Goal: Task Accomplishment & Management: Complete application form

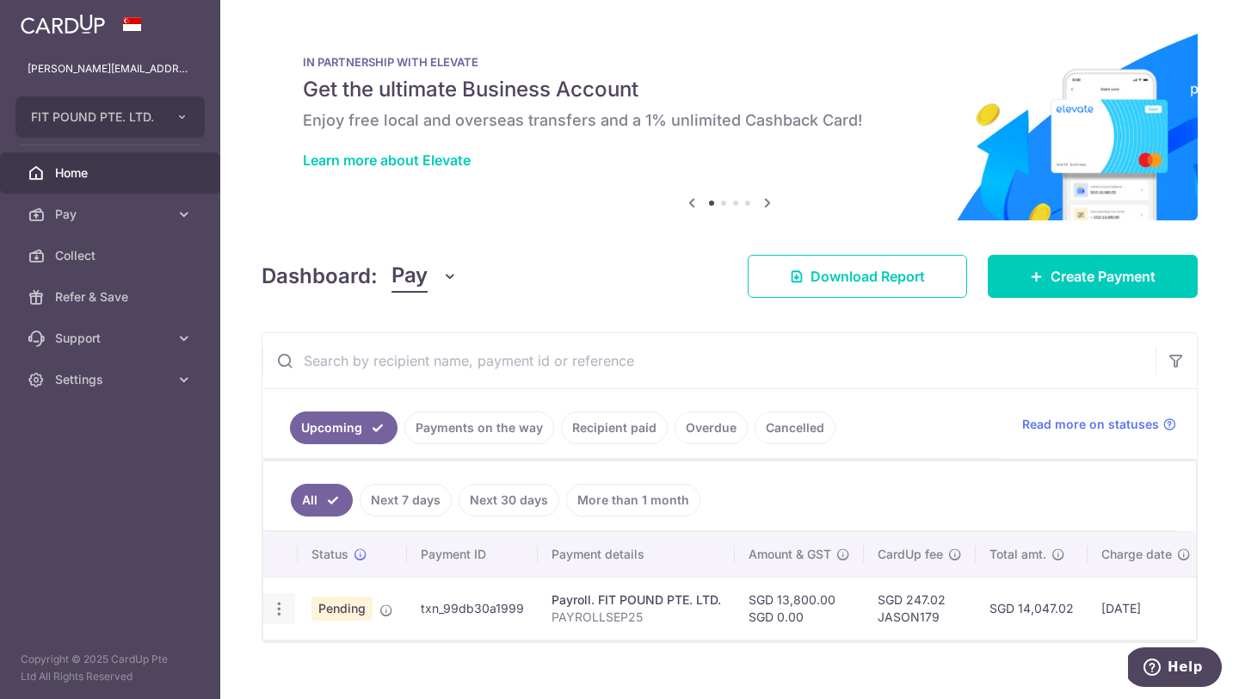
scroll to position [25, 0]
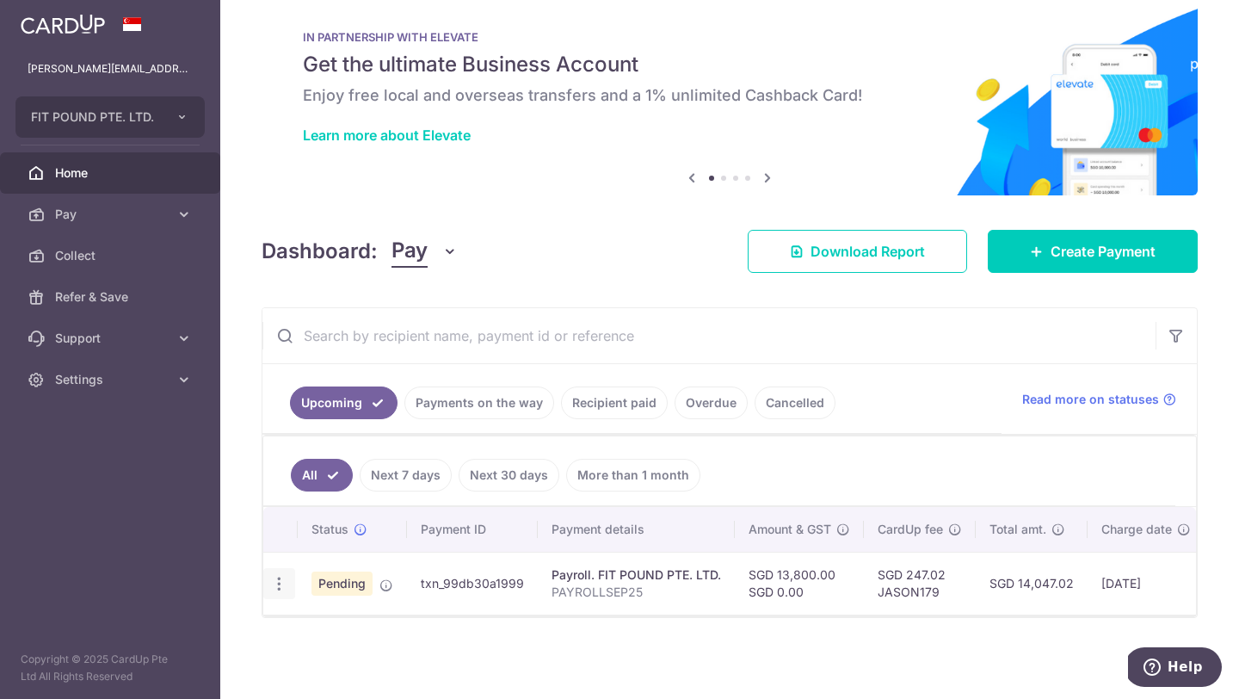
click at [281, 587] on icon "button" at bounding box center [279, 584] width 18 height 18
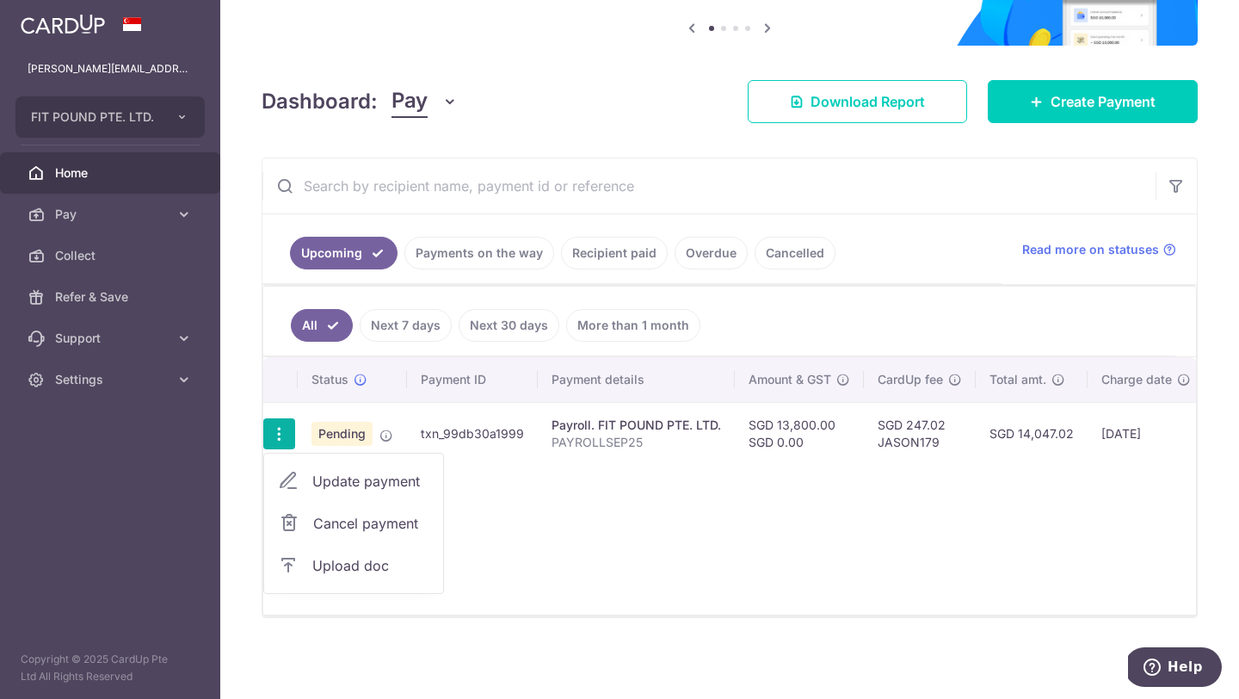
click at [583, 586] on div "Status Payment ID Payment details Amount & GST CardUp fee Total amt. Charge dat…" at bounding box center [729, 485] width 933 height 257
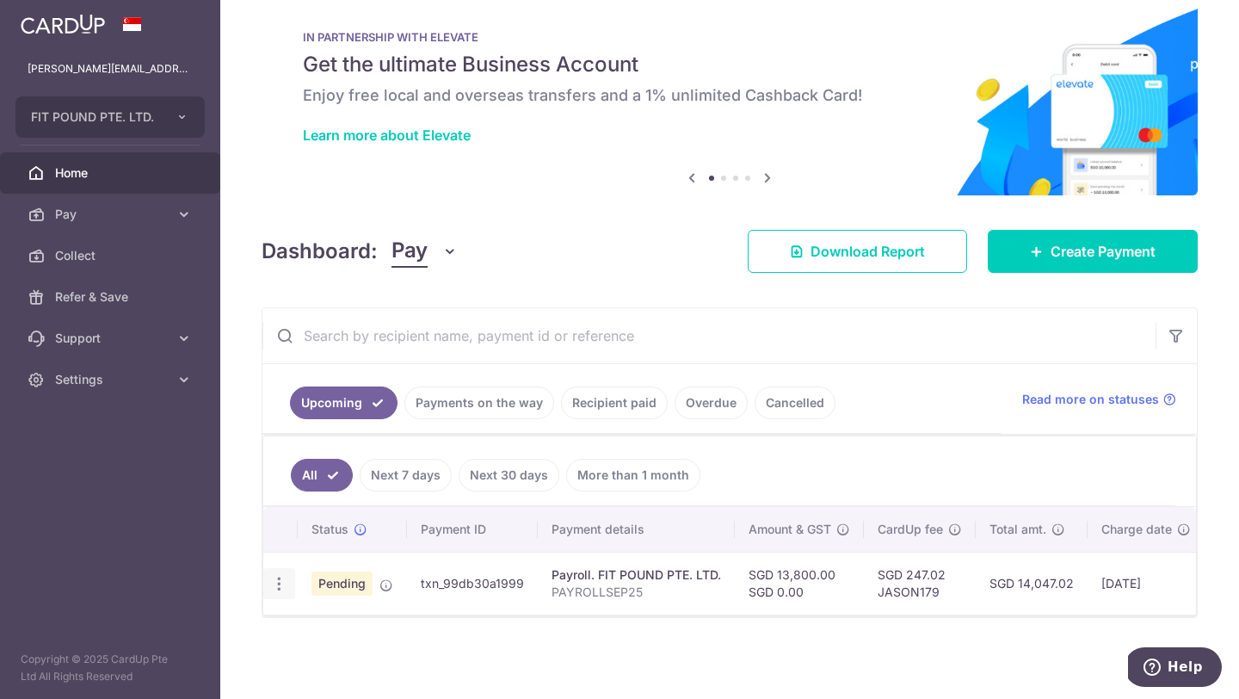
click at [287, 589] on icon "button" at bounding box center [279, 584] width 18 height 18
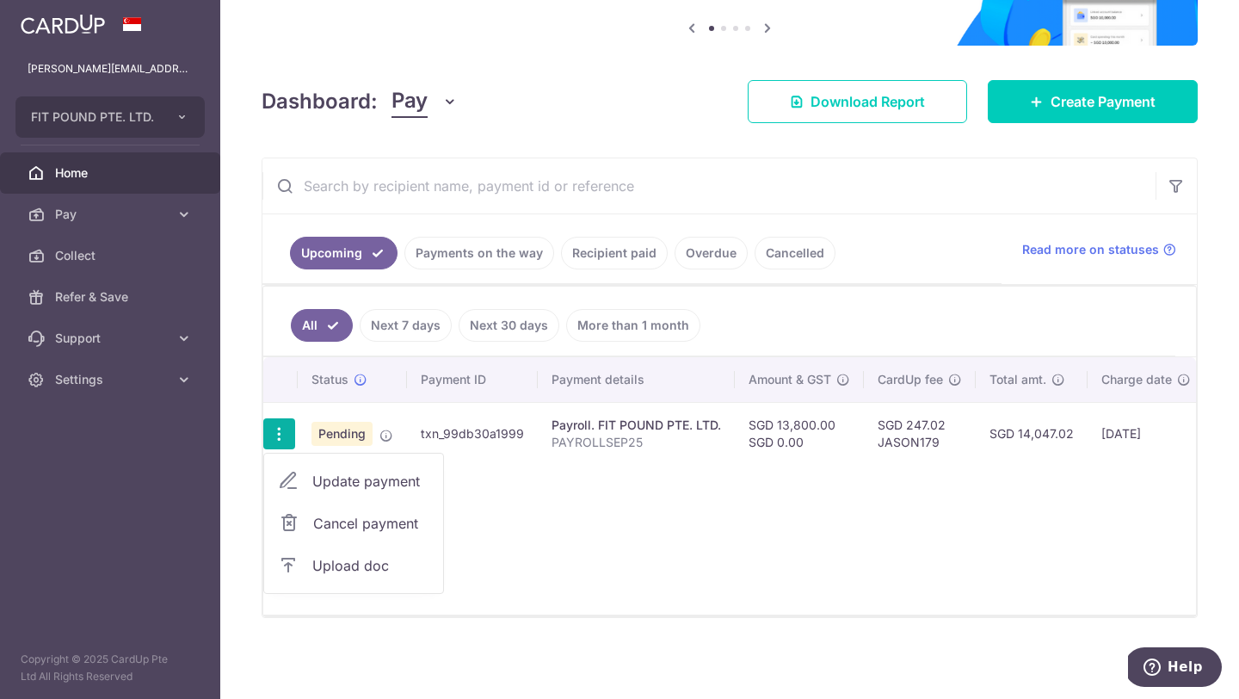
click at [355, 567] on span "Upload doc" at bounding box center [370, 565] width 117 height 21
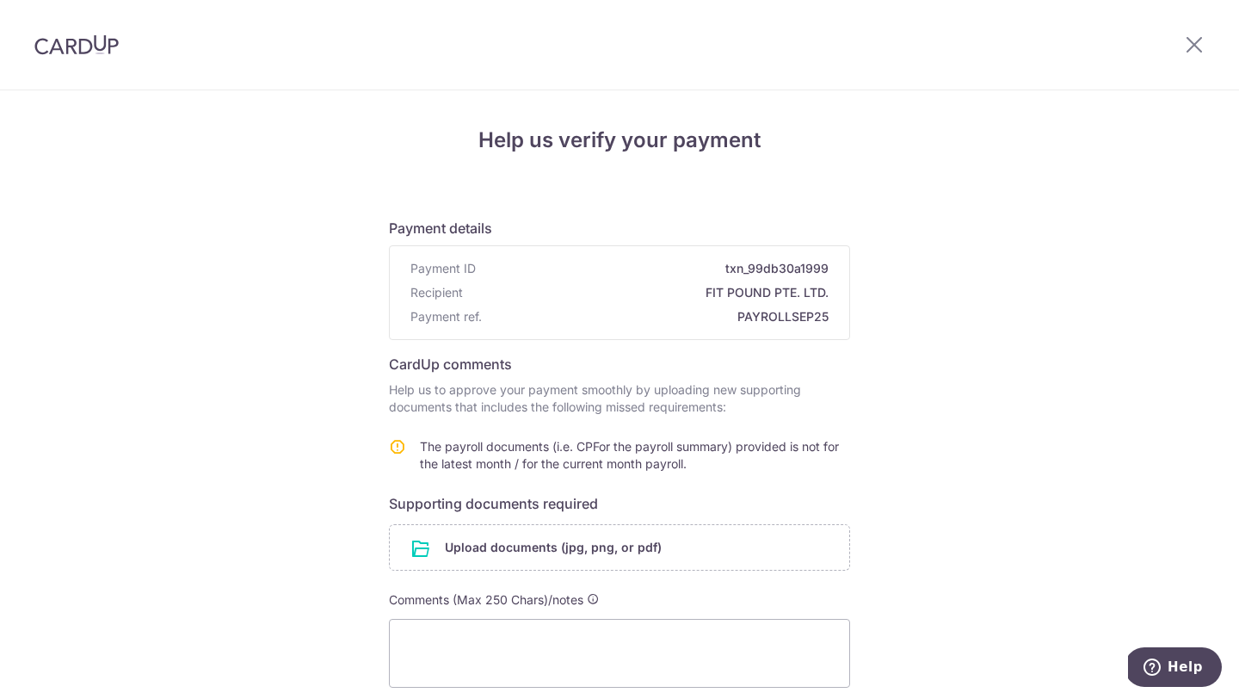
scroll to position [147, 0]
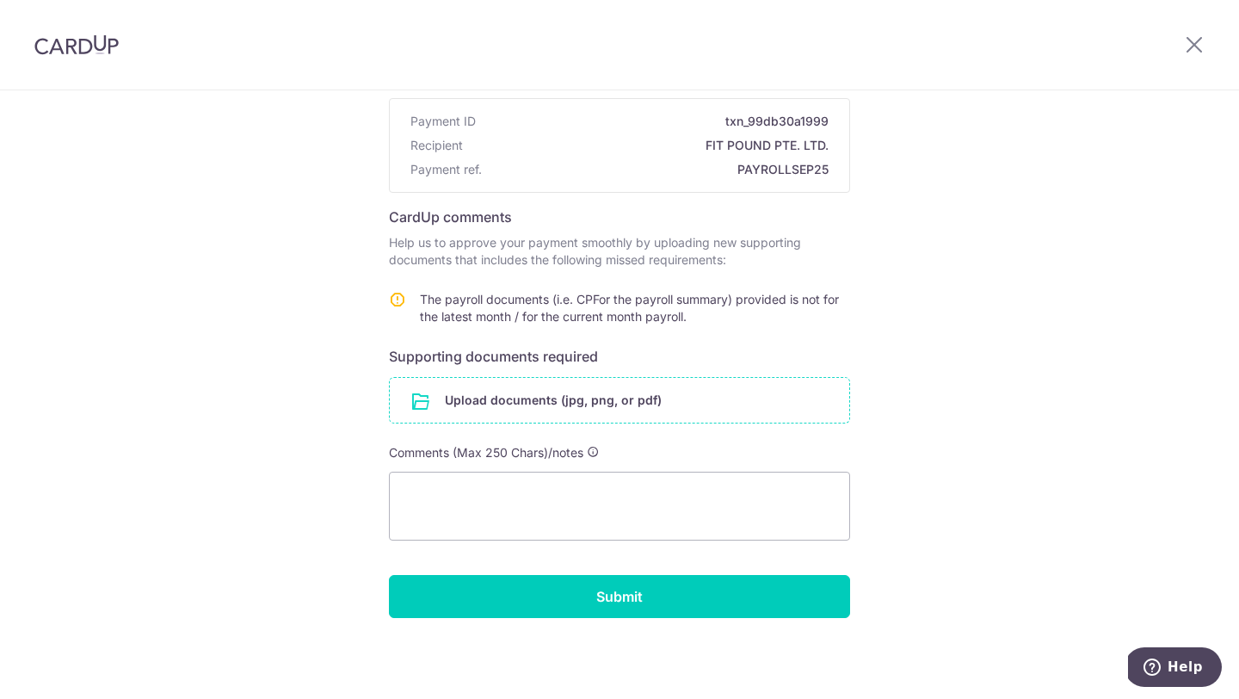
click at [495, 392] on input "file" at bounding box center [619, 400] width 459 height 45
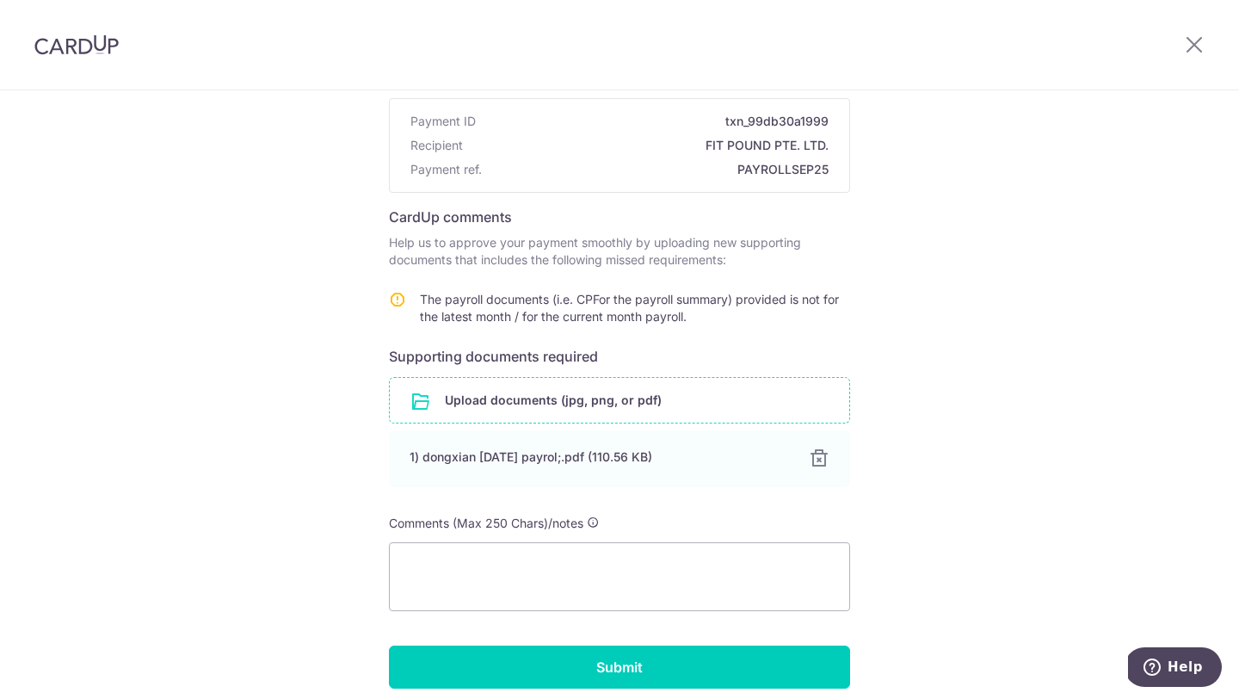
click at [625, 399] on input "file" at bounding box center [619, 400] width 459 height 45
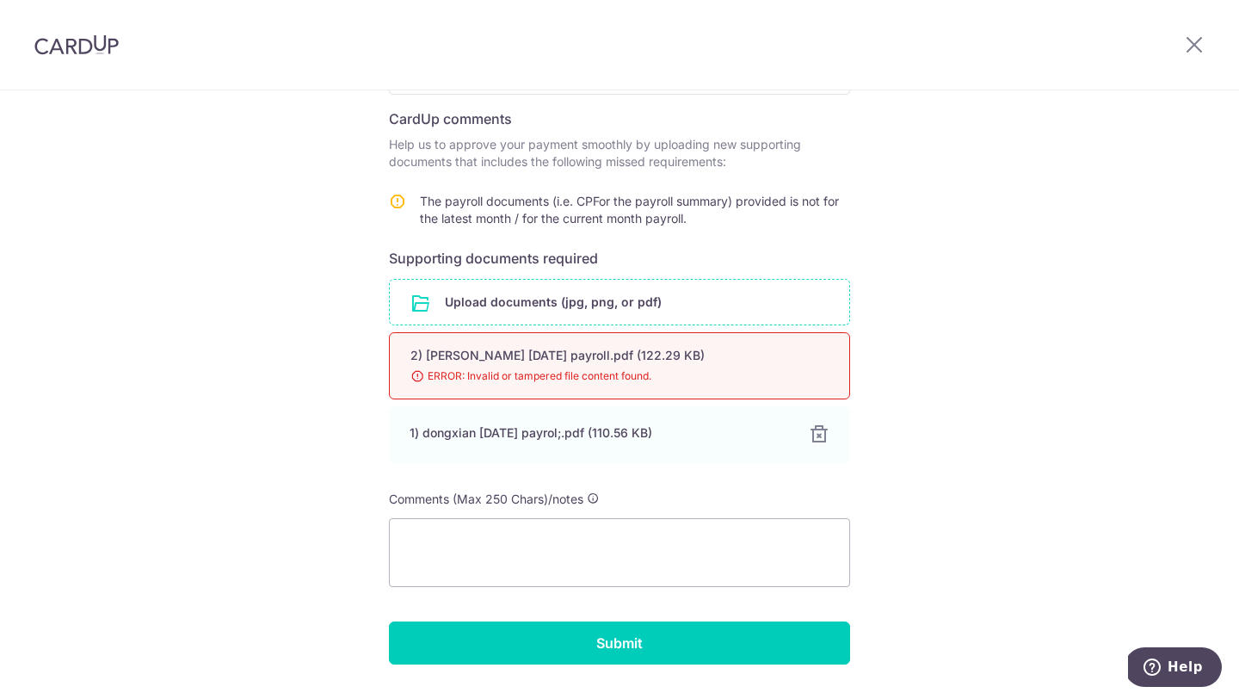
scroll to position [246, 0]
click at [629, 300] on input "file" at bounding box center [619, 301] width 459 height 45
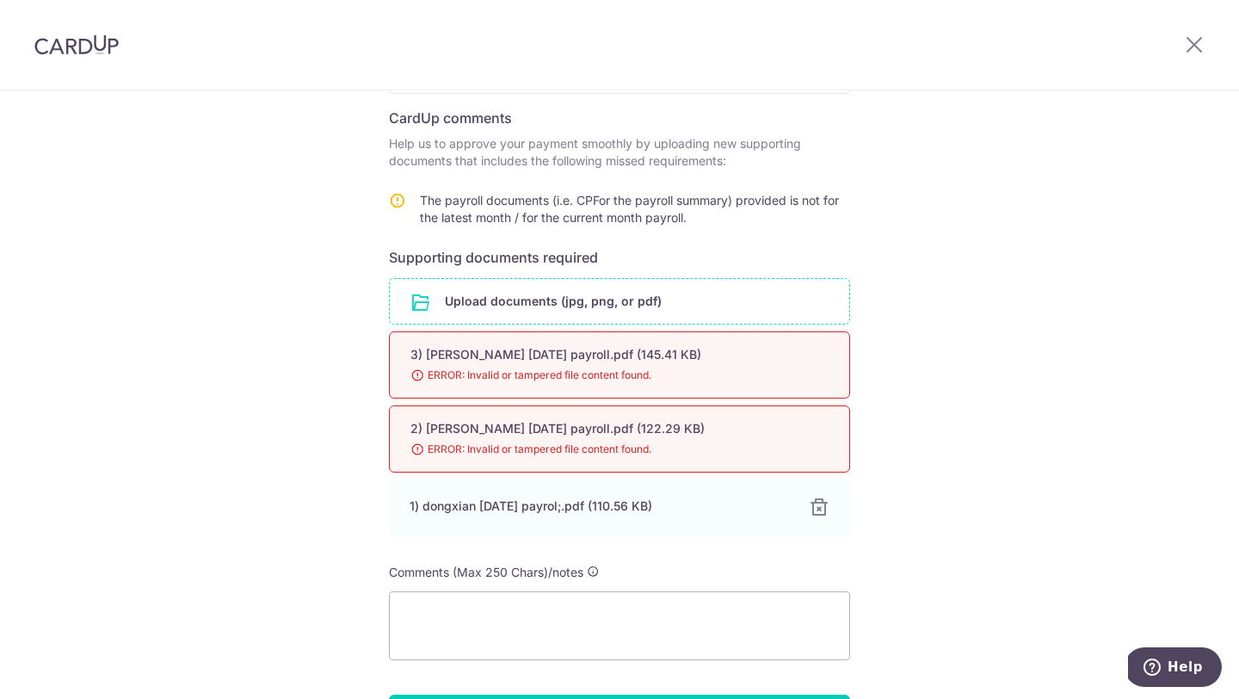
click at [574, 297] on input "file" at bounding box center [619, 301] width 459 height 45
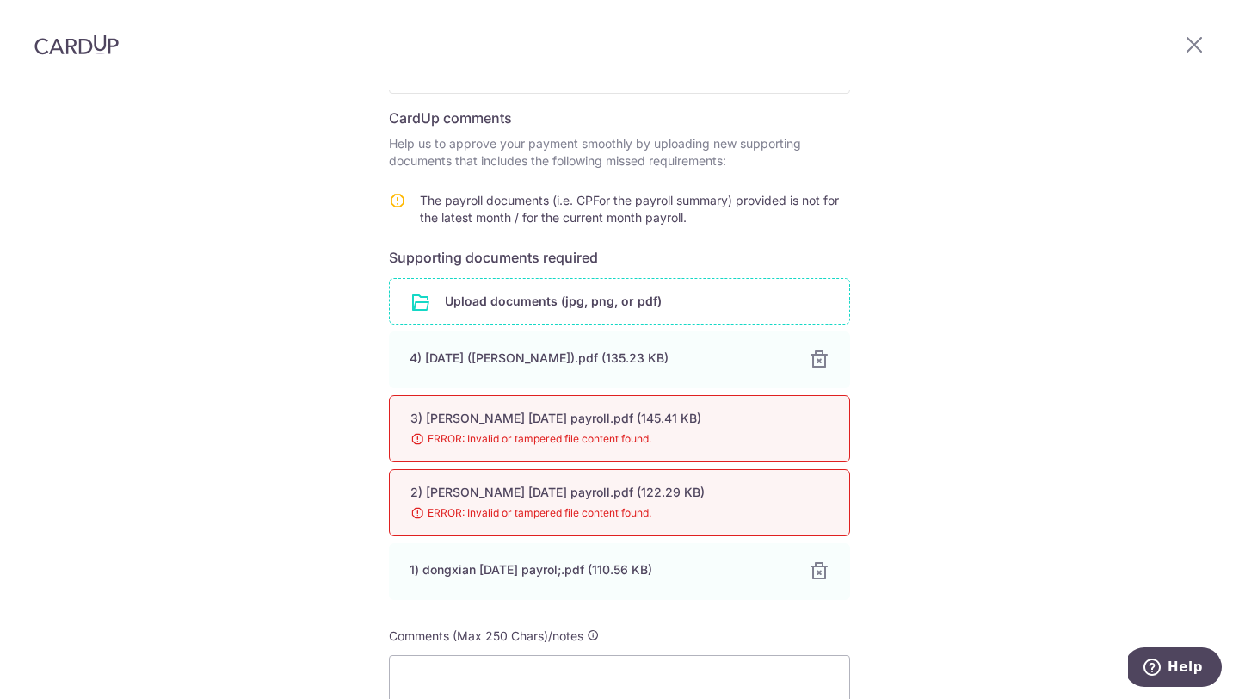
scroll to position [326, 0]
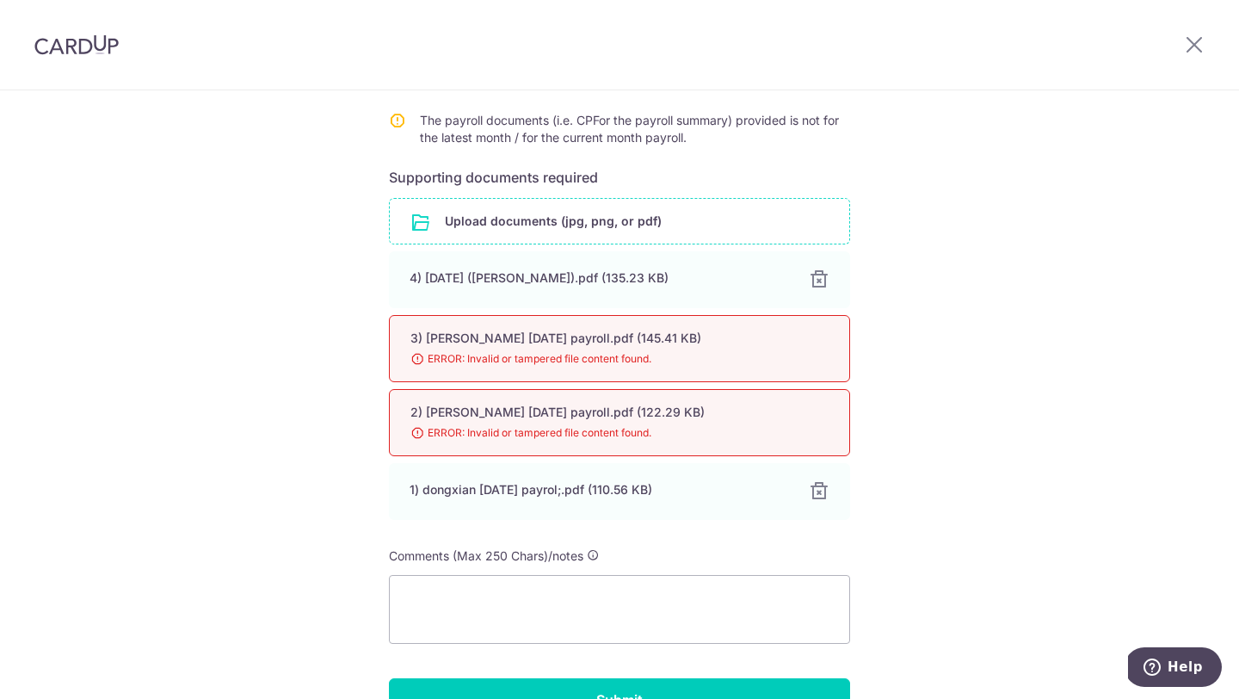
click at [575, 224] on input "file" at bounding box center [619, 221] width 459 height 45
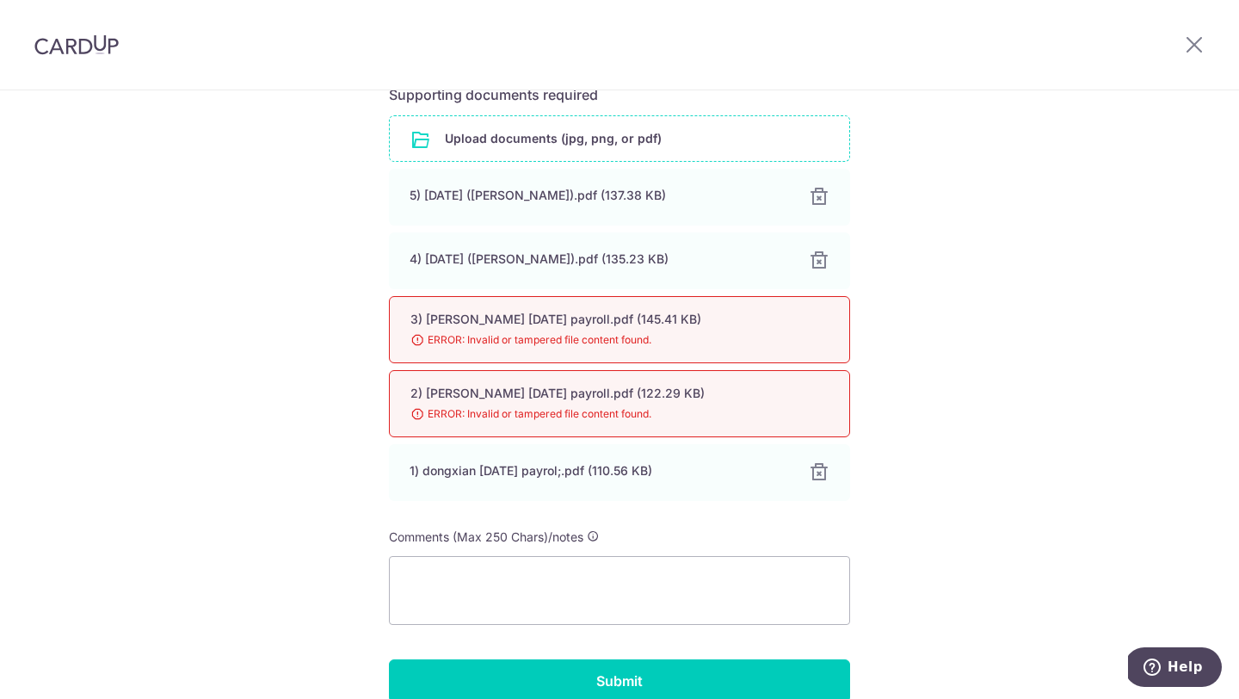
scroll to position [410, 0]
click at [584, 157] on input "file" at bounding box center [619, 137] width 459 height 45
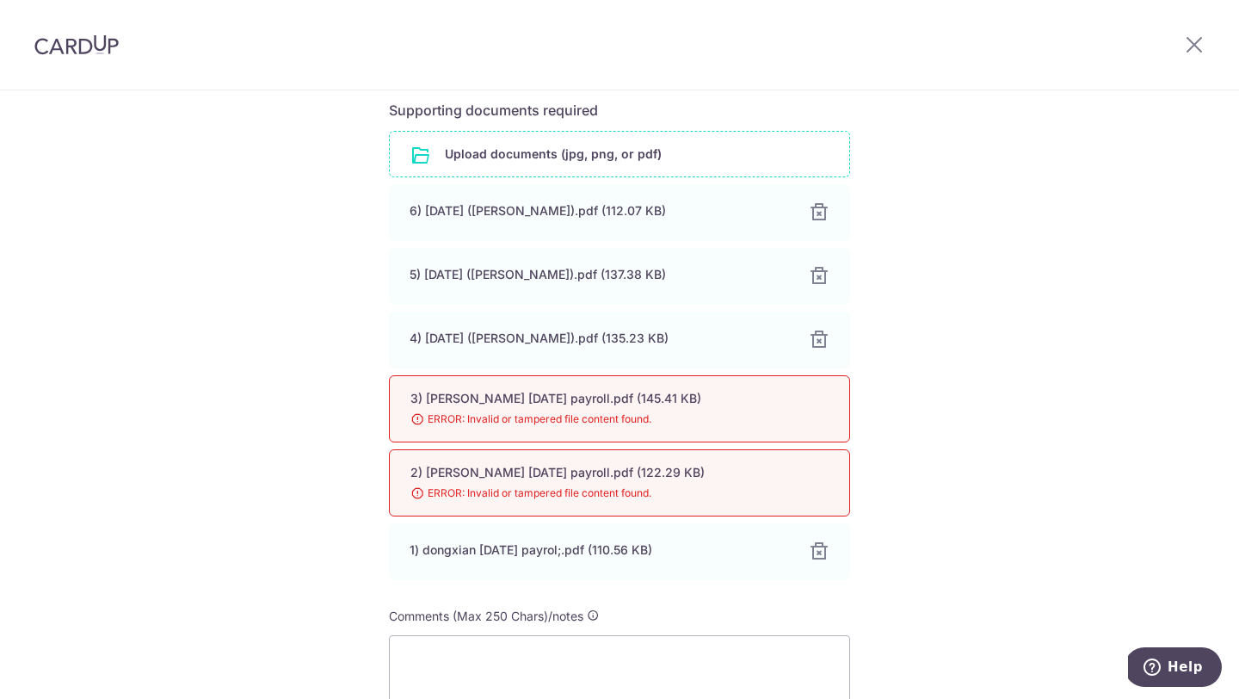
scroll to position [373, 0]
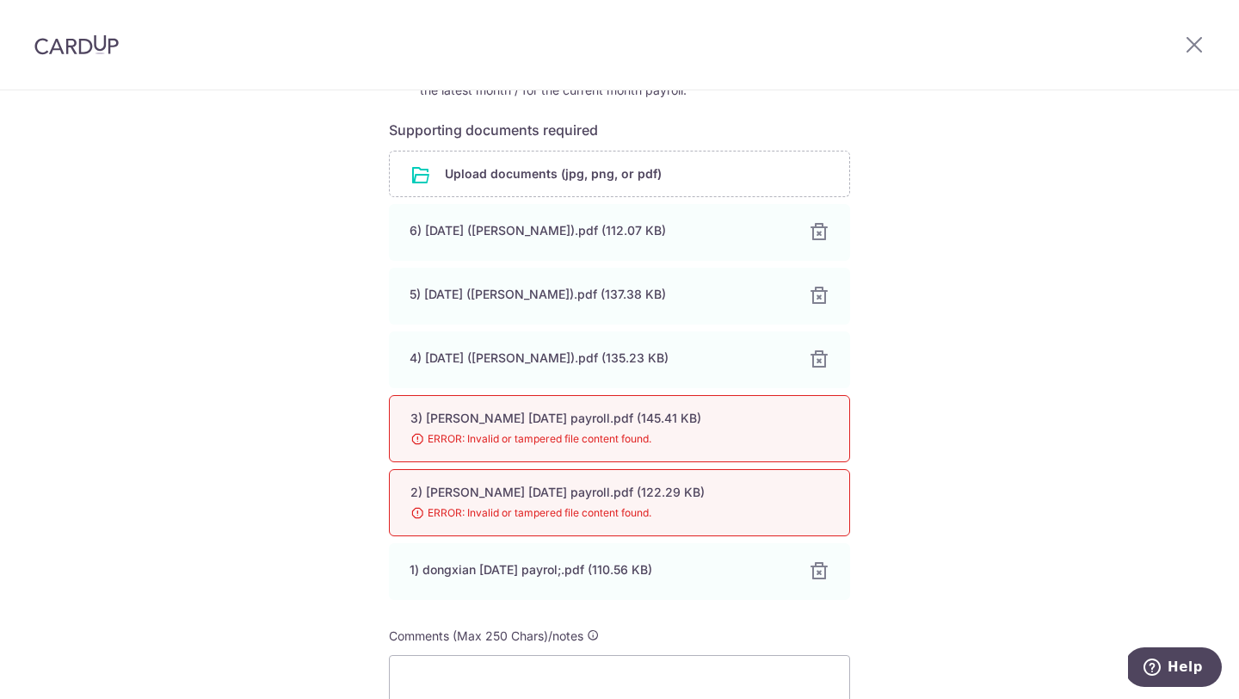
click at [569, 143] on form "Payment details Payment ID txn_99db30a1999 Recipient FIT POUND PTE. LTD. Paymen…" at bounding box center [619, 315] width 461 height 971
click at [569, 170] on input "file" at bounding box center [619, 173] width 459 height 45
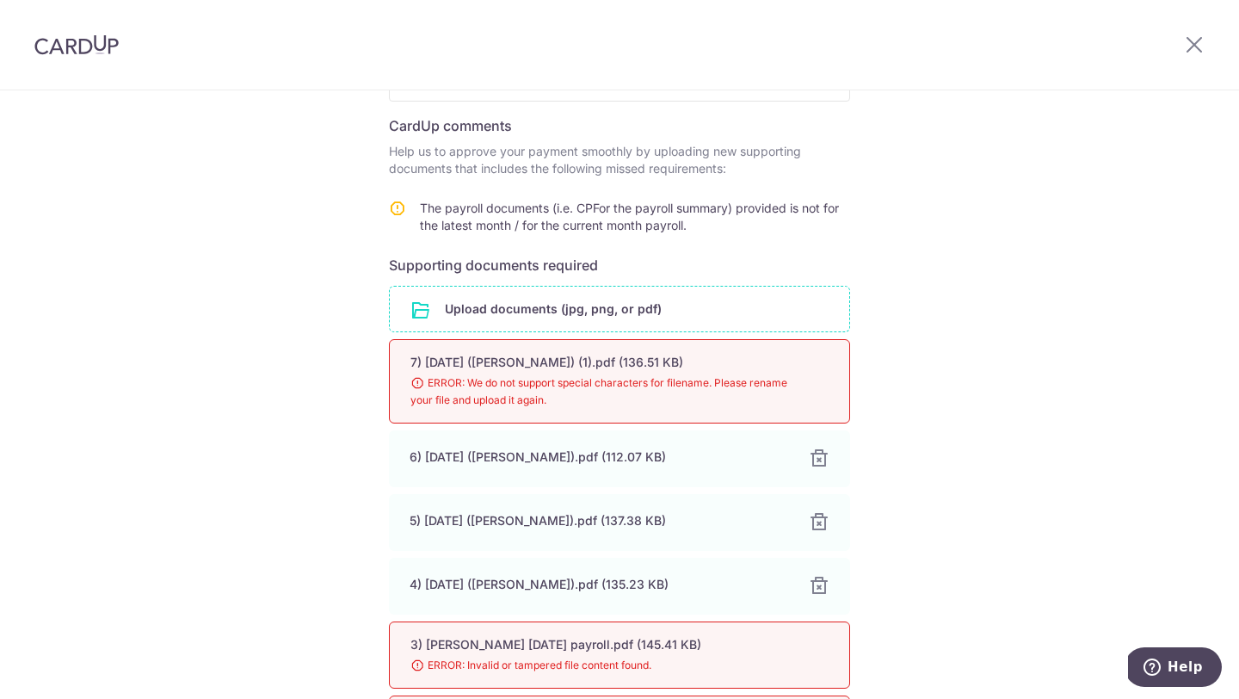
scroll to position [240, 0]
click at [549, 315] on input "file" at bounding box center [619, 307] width 459 height 45
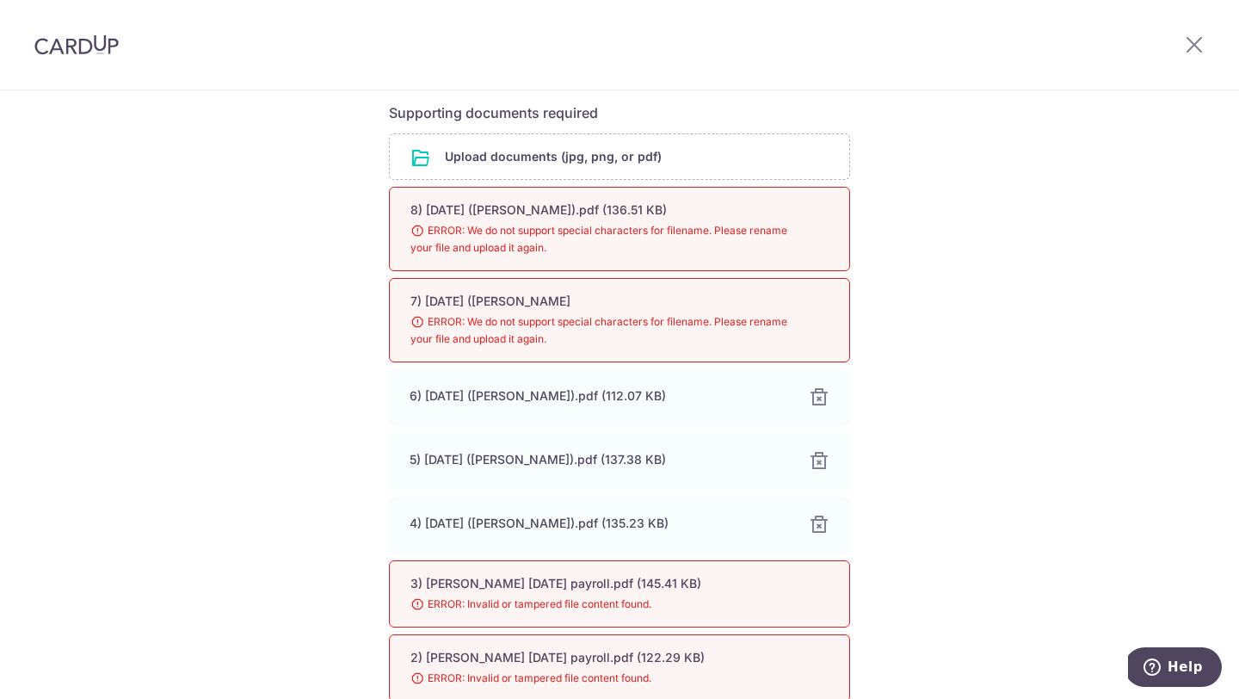
scroll to position [408, 0]
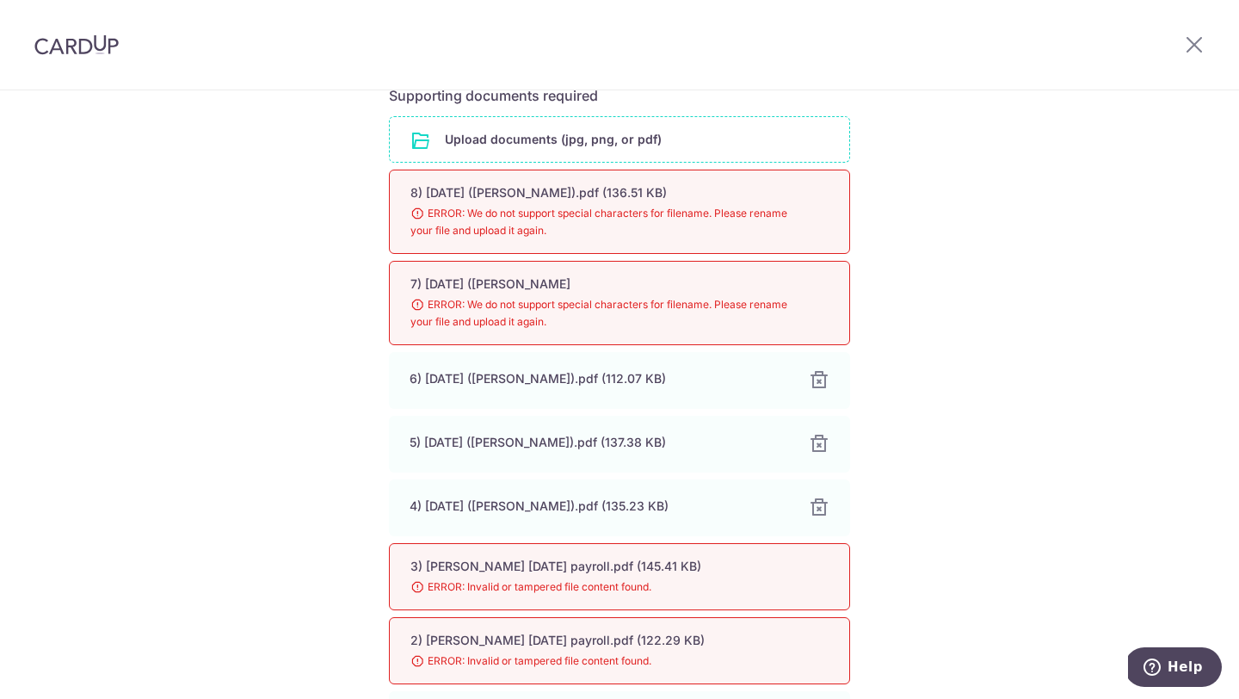
click at [583, 153] on input "file" at bounding box center [619, 139] width 459 height 45
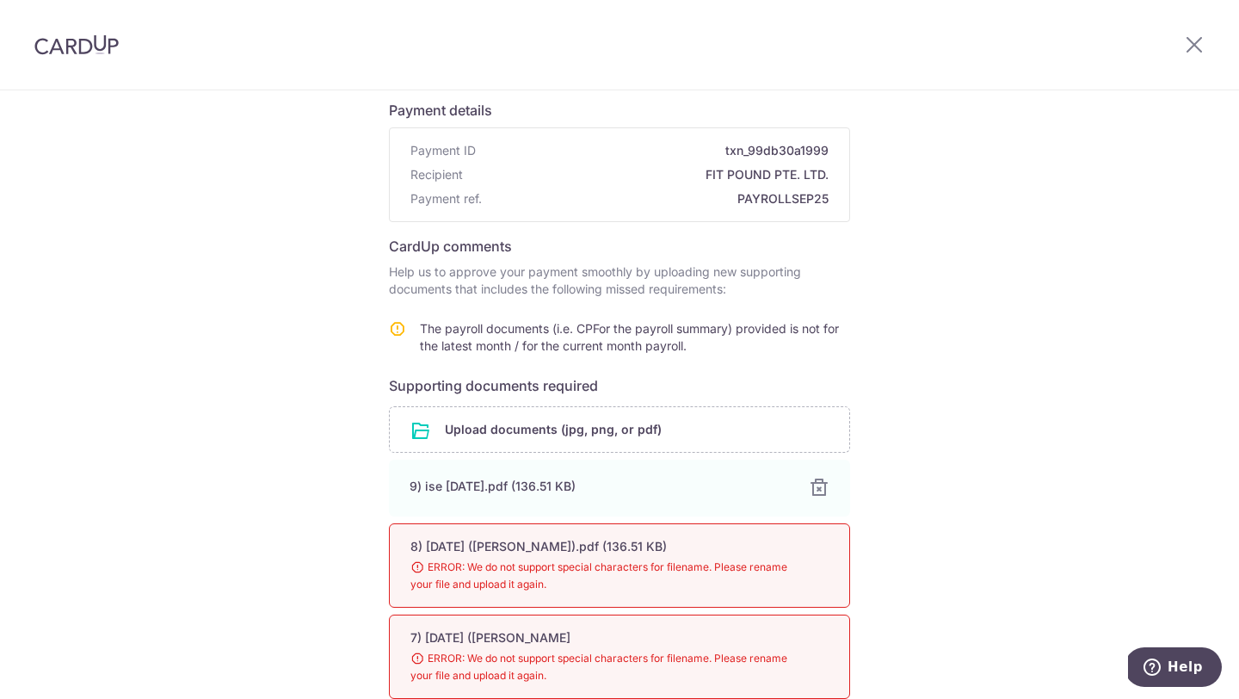
scroll to position [126, 0]
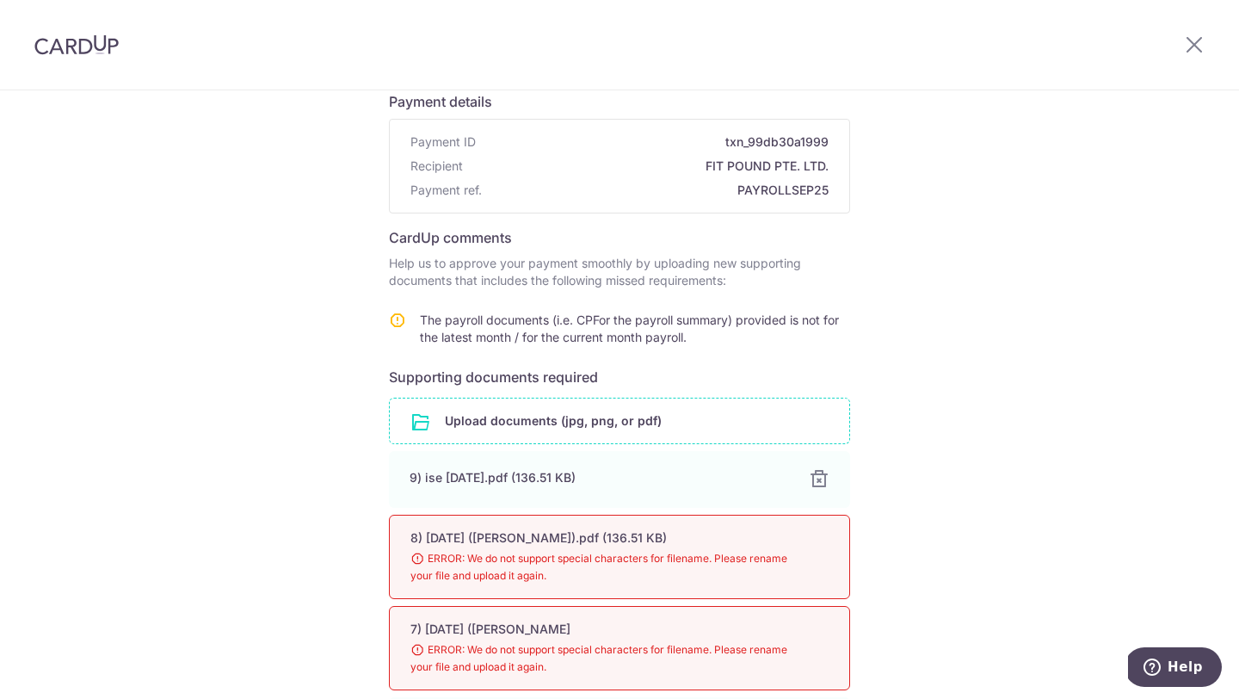
click at [583, 420] on input "file" at bounding box center [619, 420] width 459 height 45
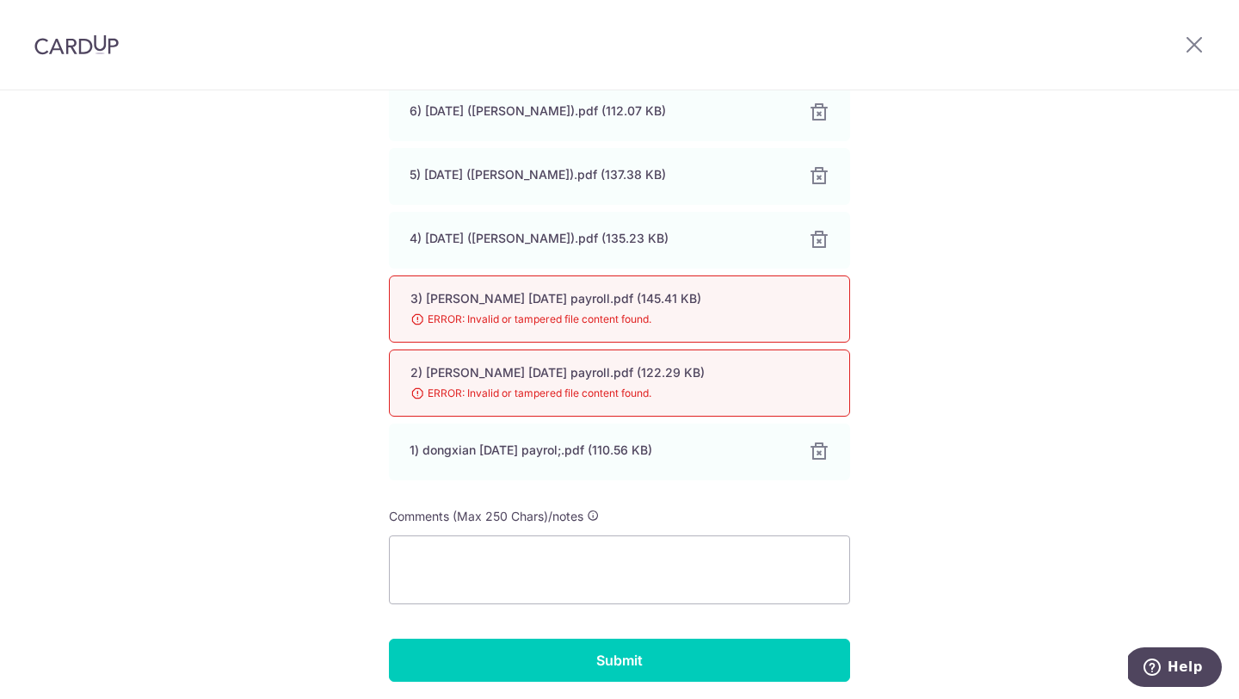
scroll to position [866, 0]
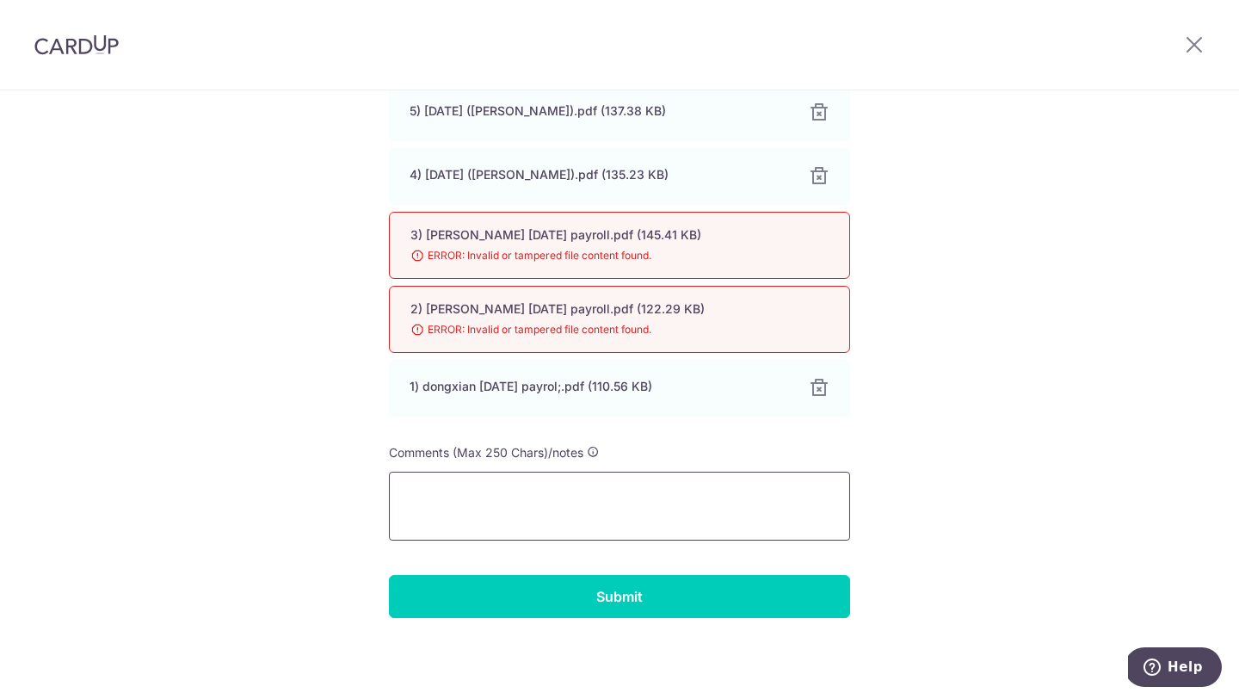
click at [653, 497] on textarea at bounding box center [619, 506] width 461 height 69
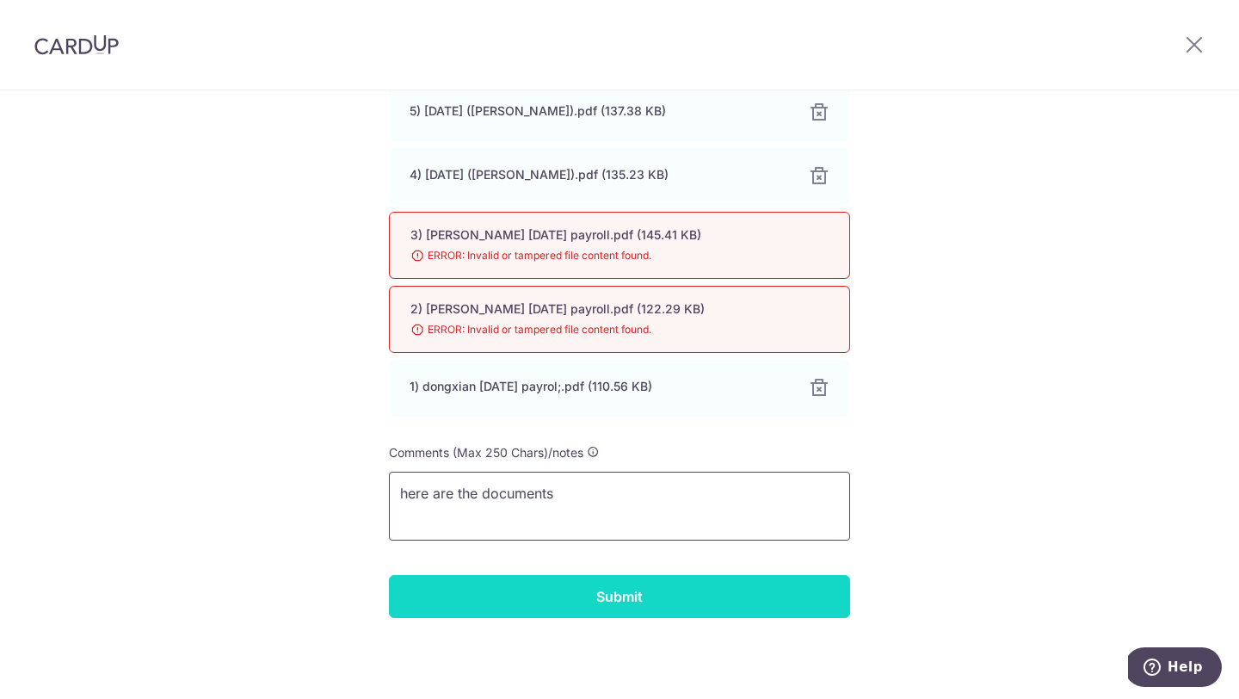
type textarea "here are the documents"
click at [671, 598] on input "Submit" at bounding box center [619, 596] width 461 height 43
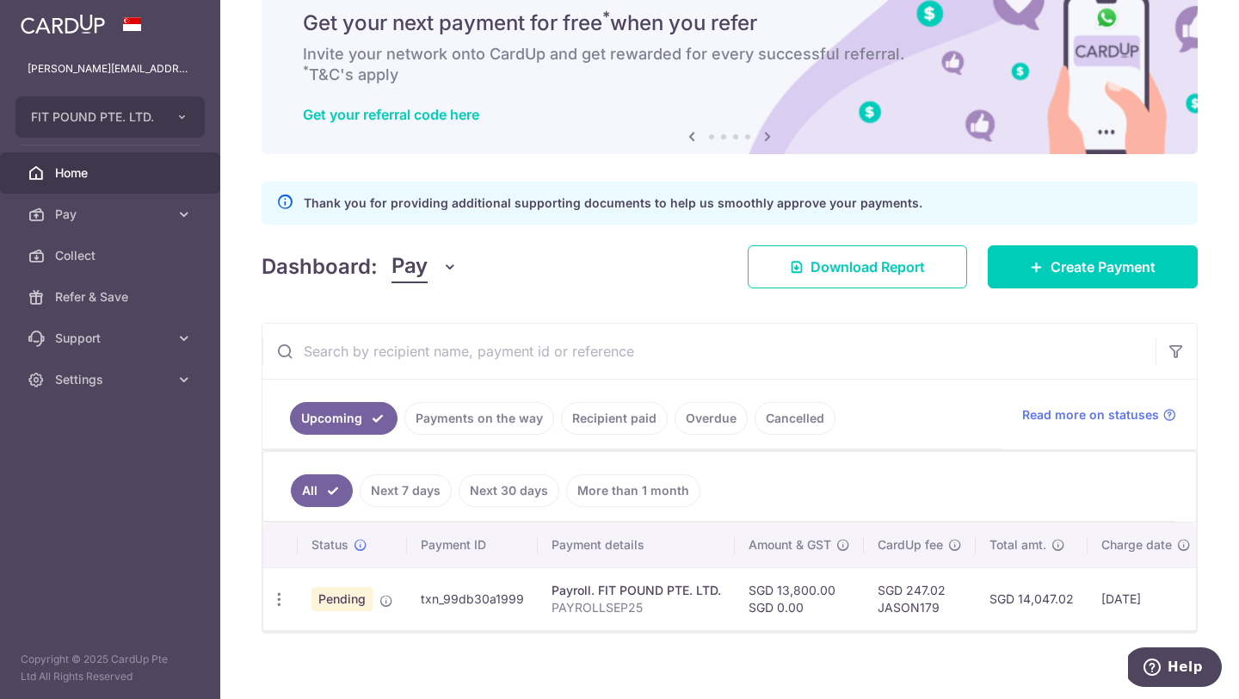
scroll to position [82, 0]
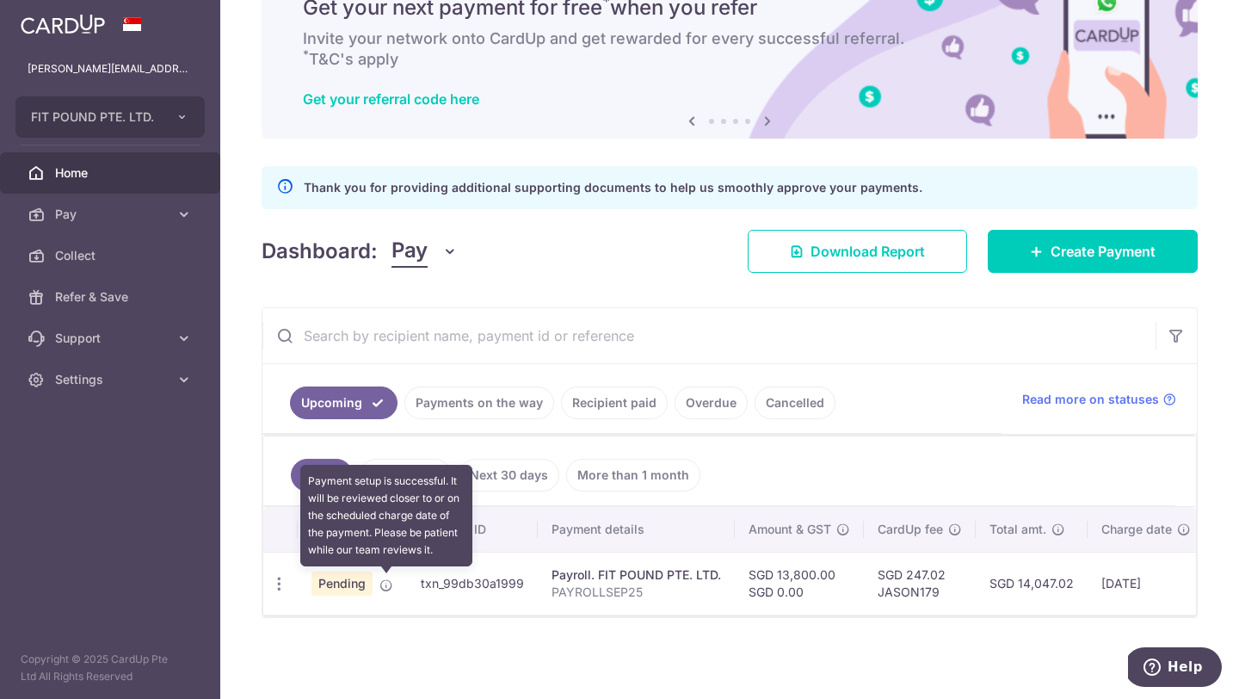
click at [391, 583] on icon at bounding box center [386, 585] width 14 height 14
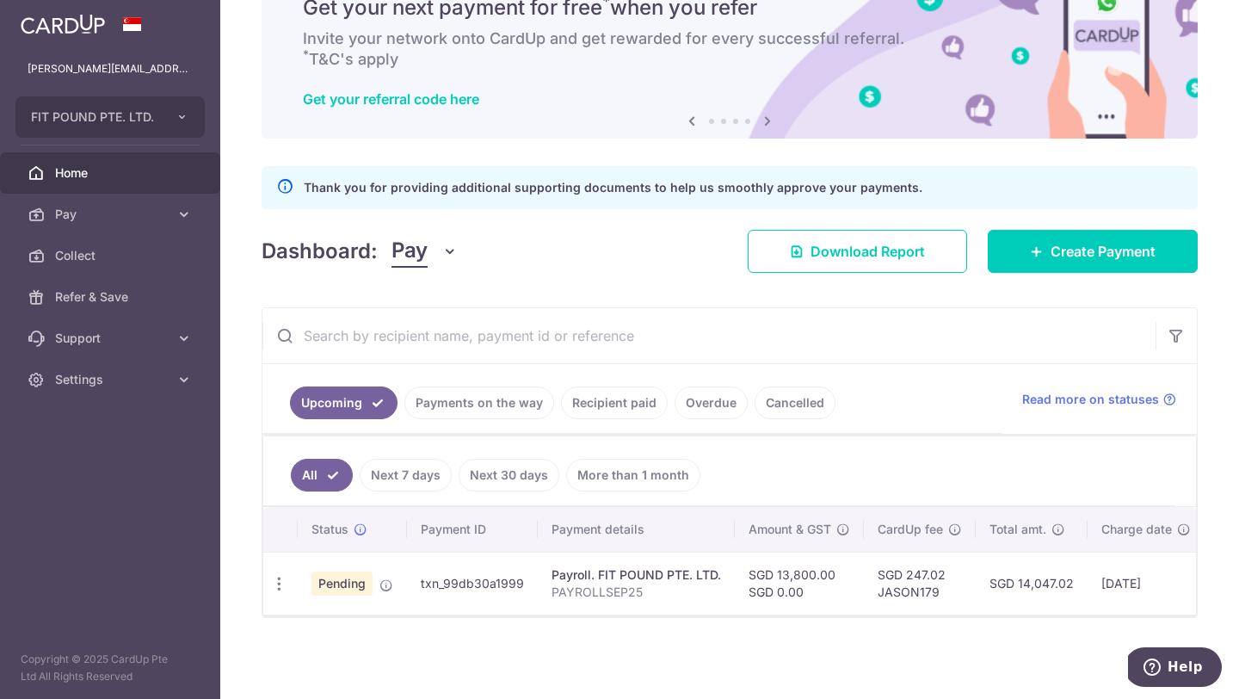
click at [492, 398] on link "Payments on the way" at bounding box center [479, 402] width 150 height 33
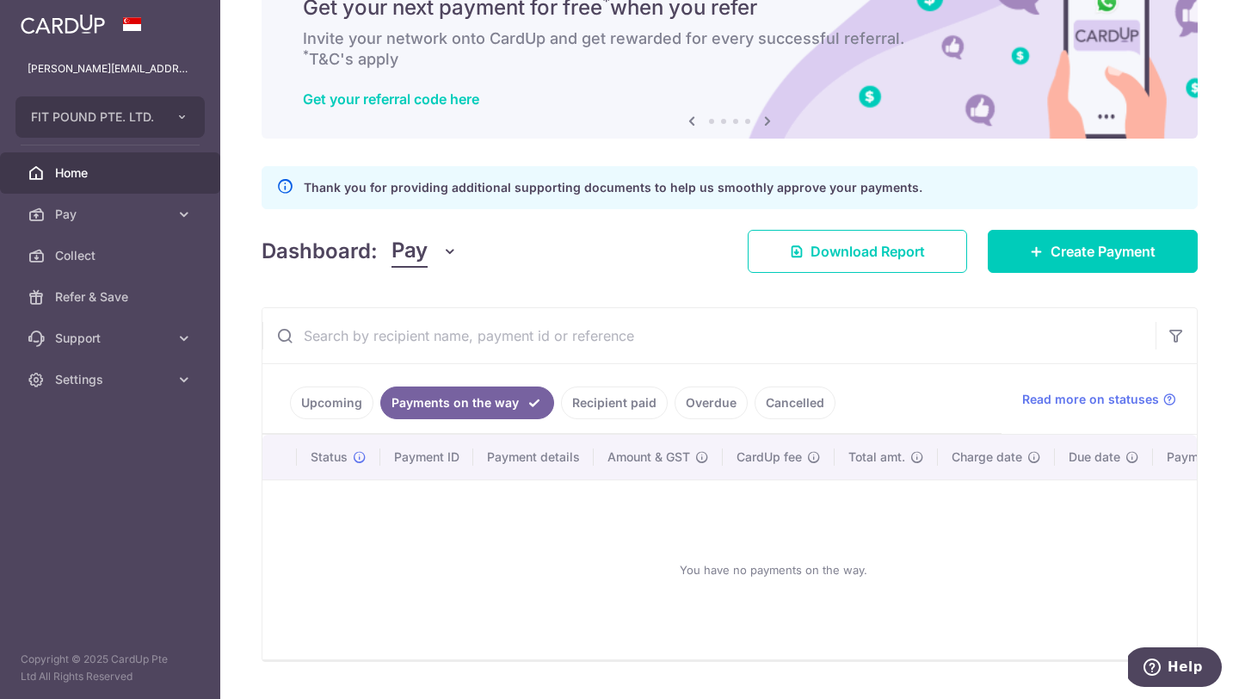
click at [588, 407] on link "Recipient paid" at bounding box center [614, 402] width 107 height 33
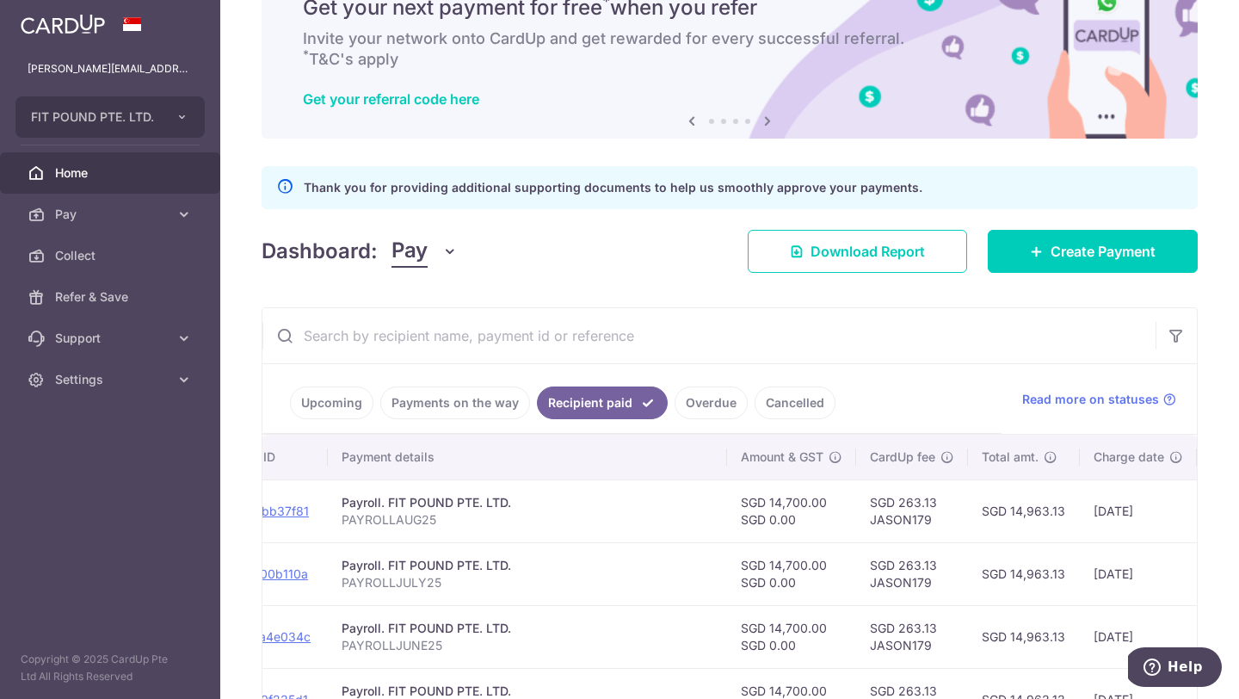
scroll to position [0, 244]
click at [477, 403] on link "Payments on the way" at bounding box center [455, 402] width 150 height 33
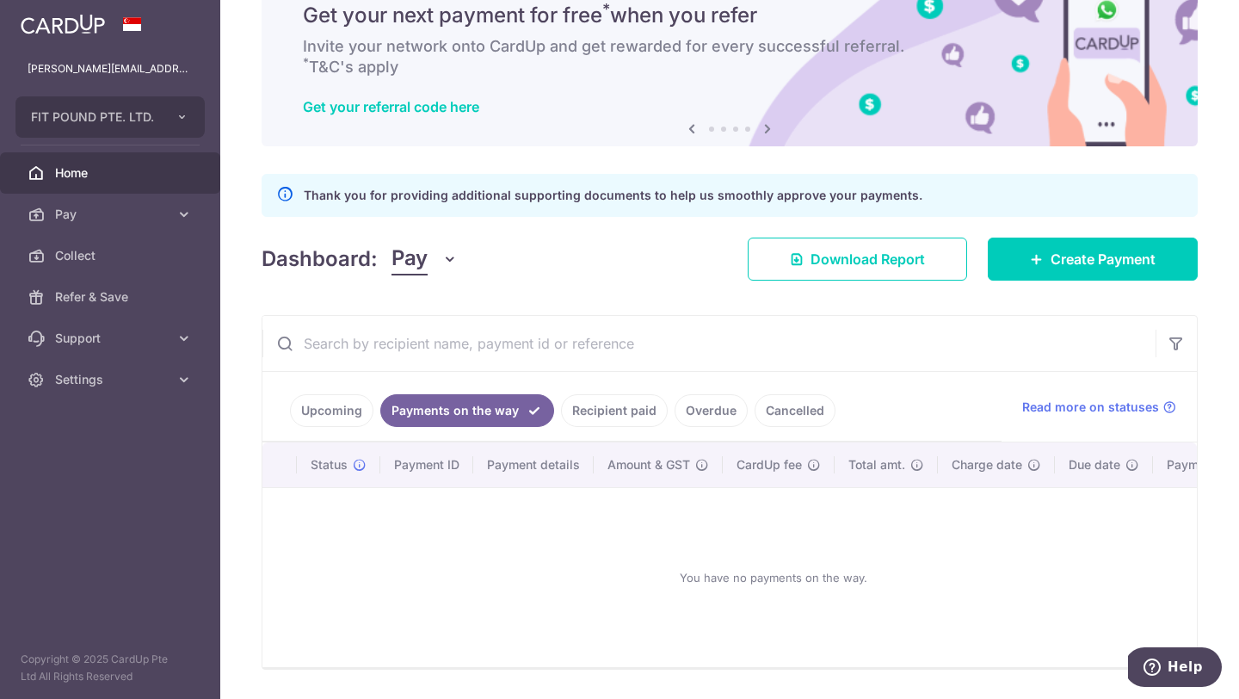
scroll to position [82, 0]
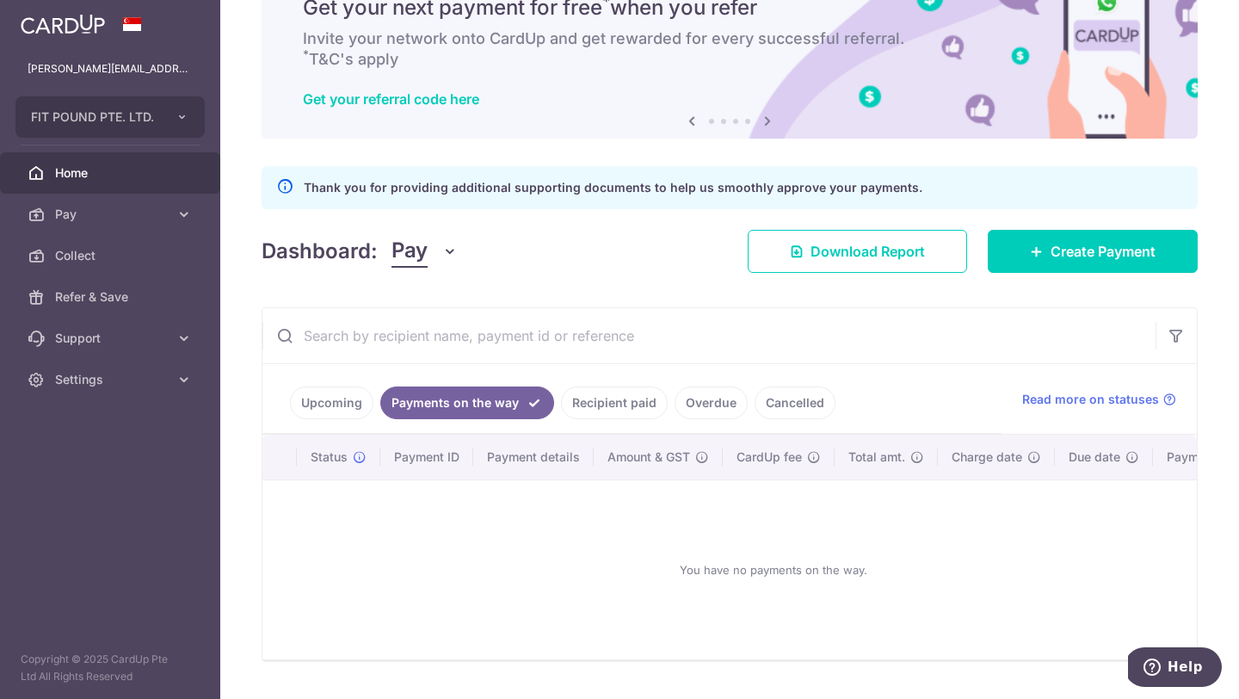
click at [607, 404] on link "Recipient paid" at bounding box center [614, 402] width 107 height 33
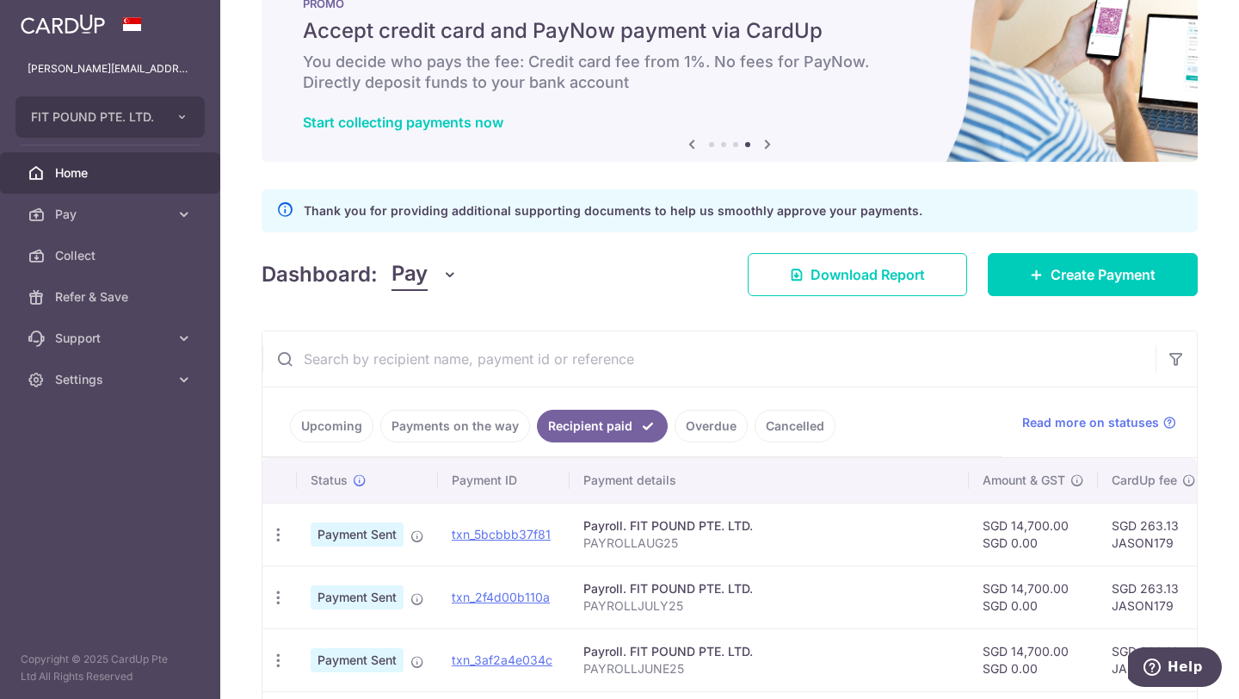
scroll to position [0, 0]
